Goal: Communication & Community: Connect with others

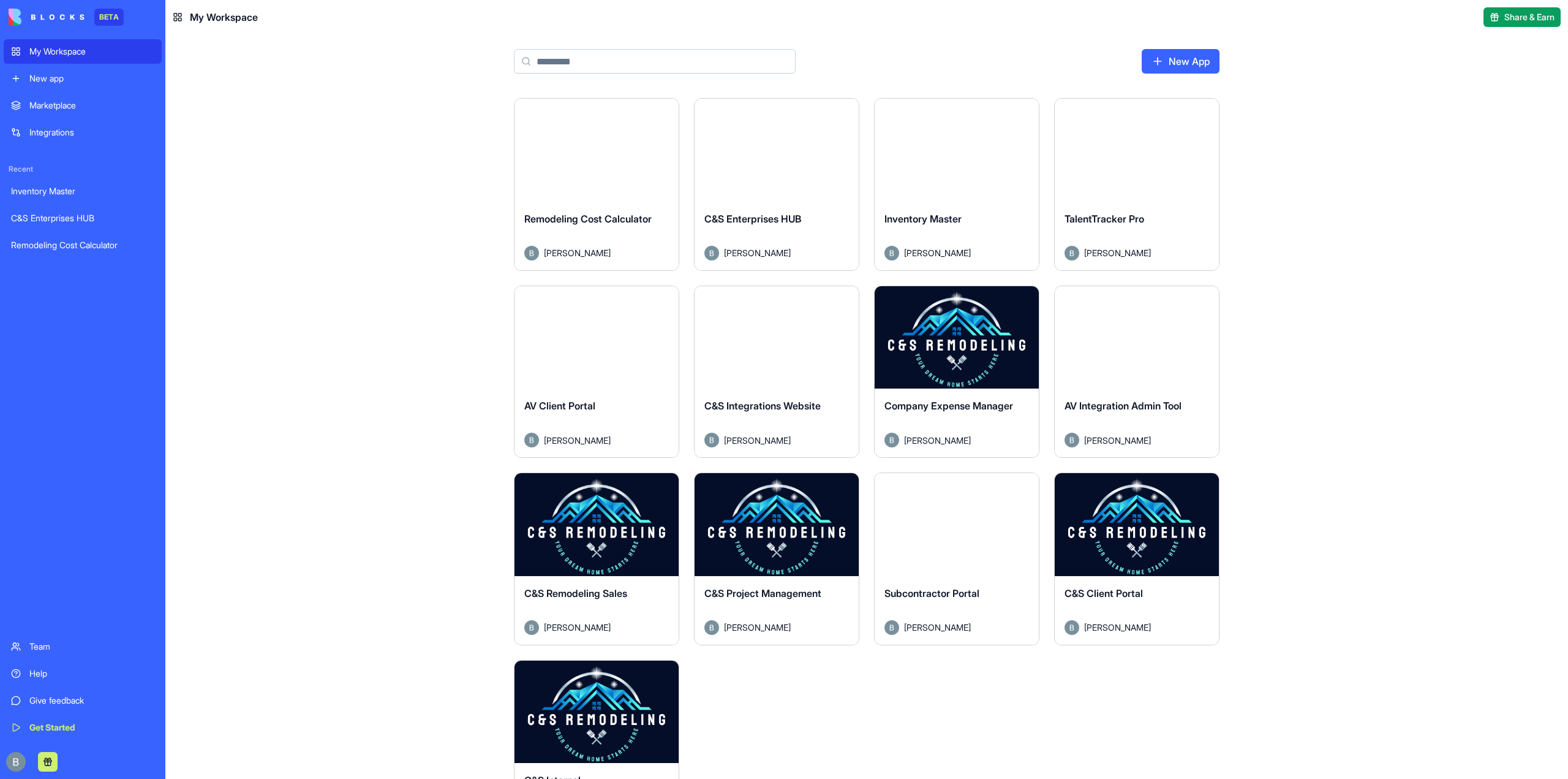
click at [776, 160] on button "Launch" at bounding box center [776, 150] width 92 height 24
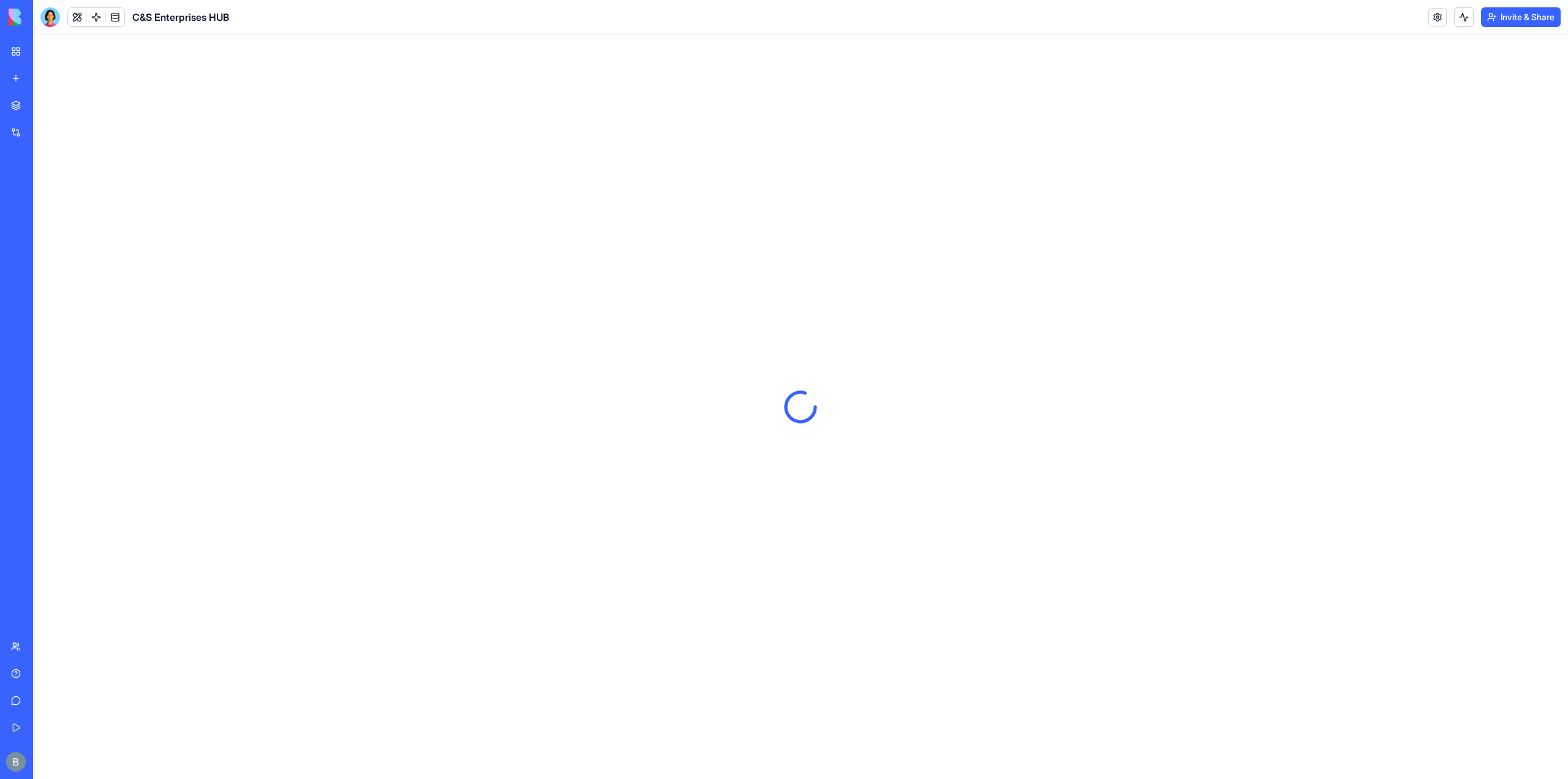
click at [1513, 24] on button "Invite & Share" at bounding box center [1521, 18] width 79 height 20
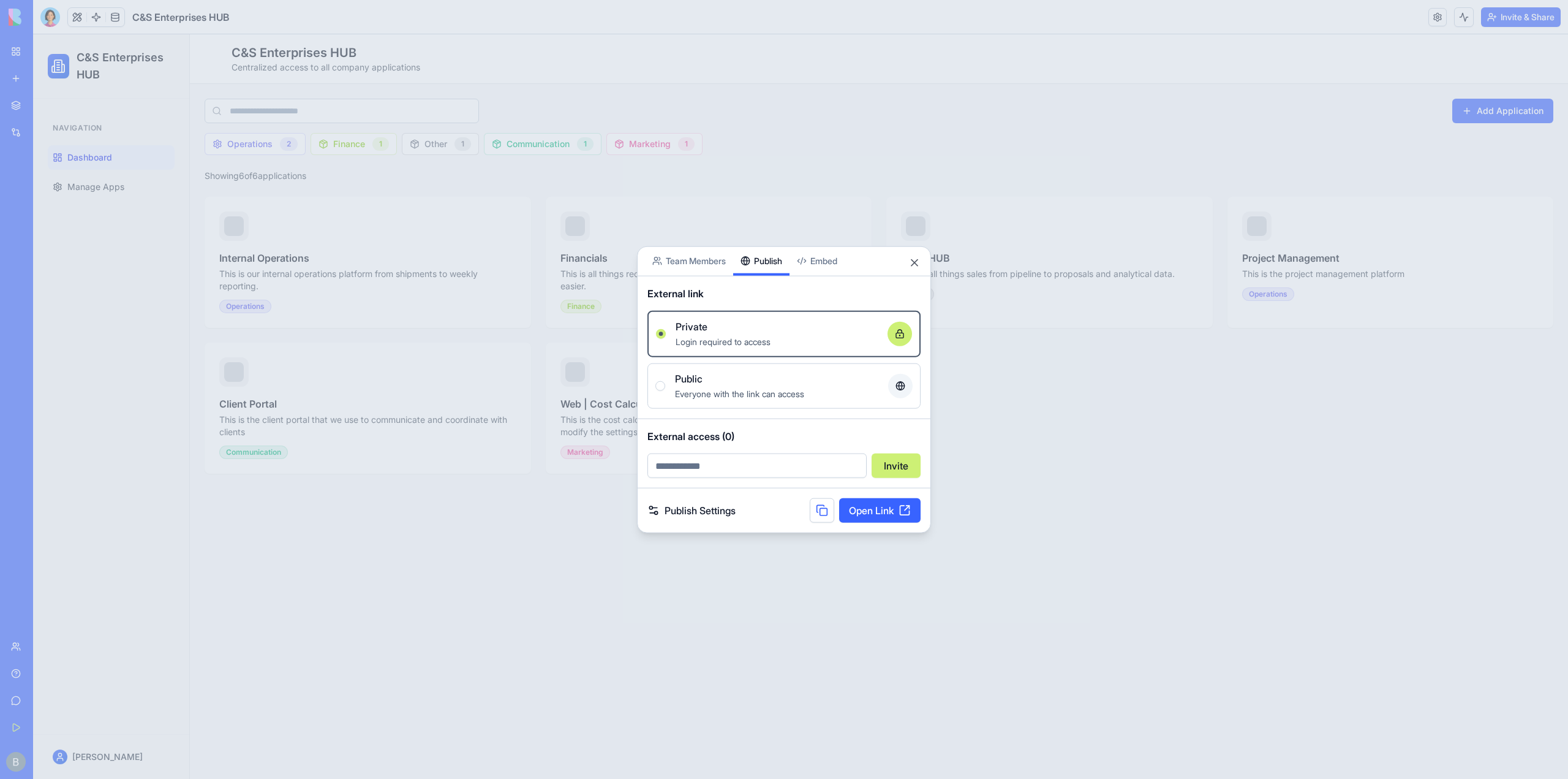
click at [786, 275] on div "Share App Team Members Publish Embed External link Private Login required to ac…" at bounding box center [784, 389] width 294 height 288
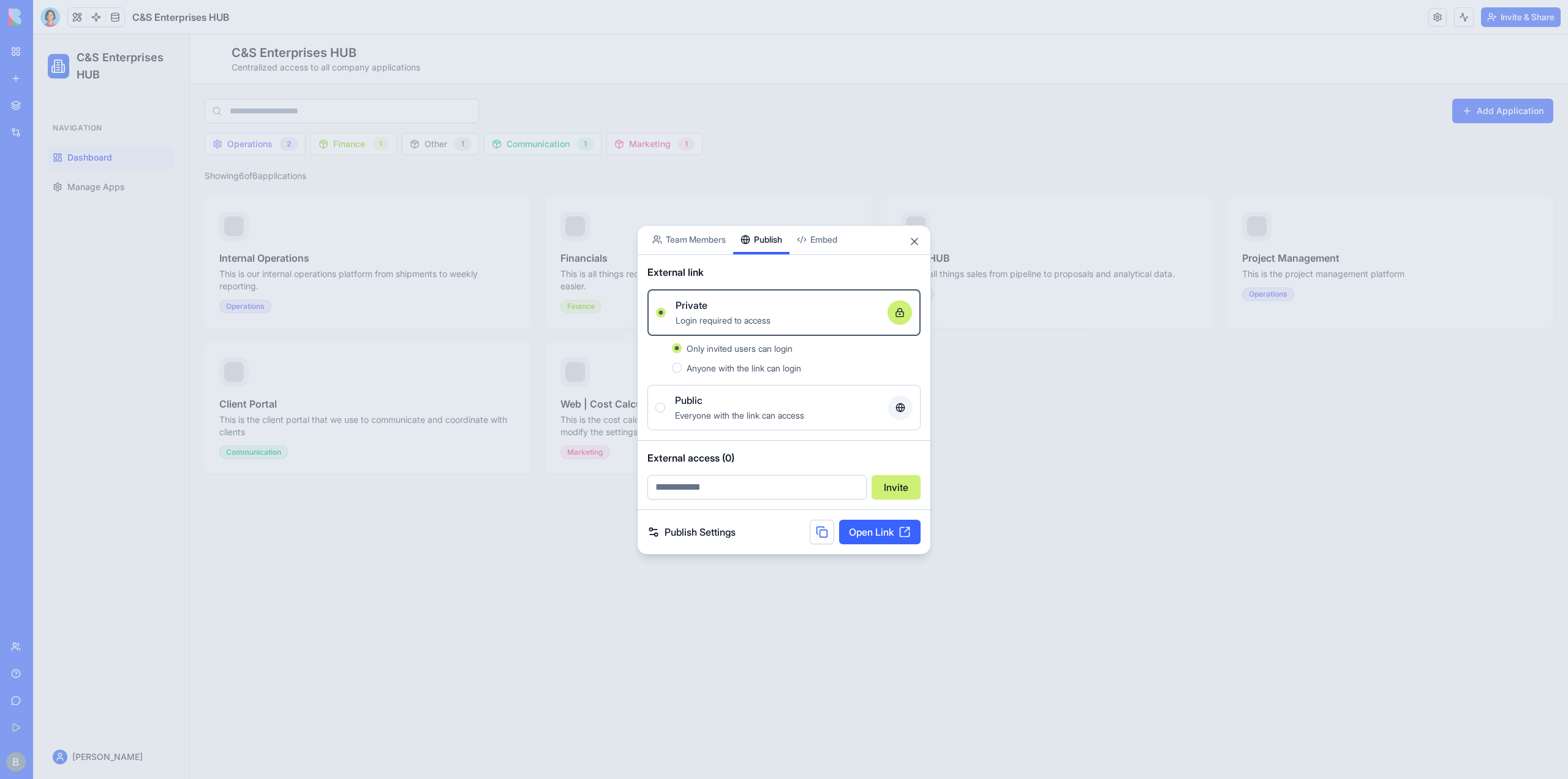
click at [764, 480] on input "email" at bounding box center [757, 487] width 220 height 24
type input "**********"
click at [904, 481] on button "Invite" at bounding box center [896, 487] width 49 height 24
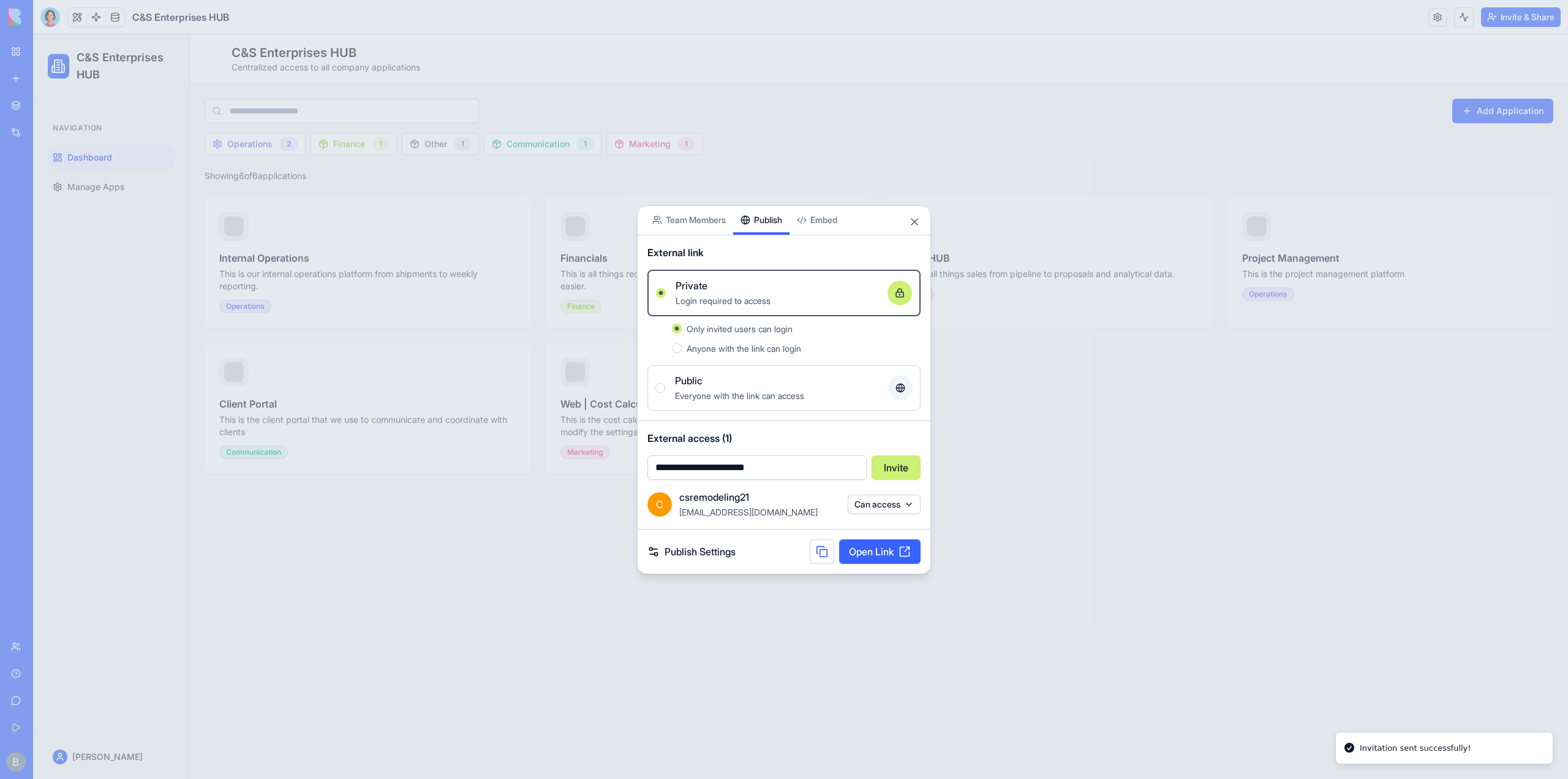
click at [921, 224] on div "Share App Team Members Publish Embed" at bounding box center [784, 221] width 293 height 30
click at [916, 223] on button "Close" at bounding box center [914, 222] width 12 height 12
